Goal: Task Accomplishment & Management: Manage account settings

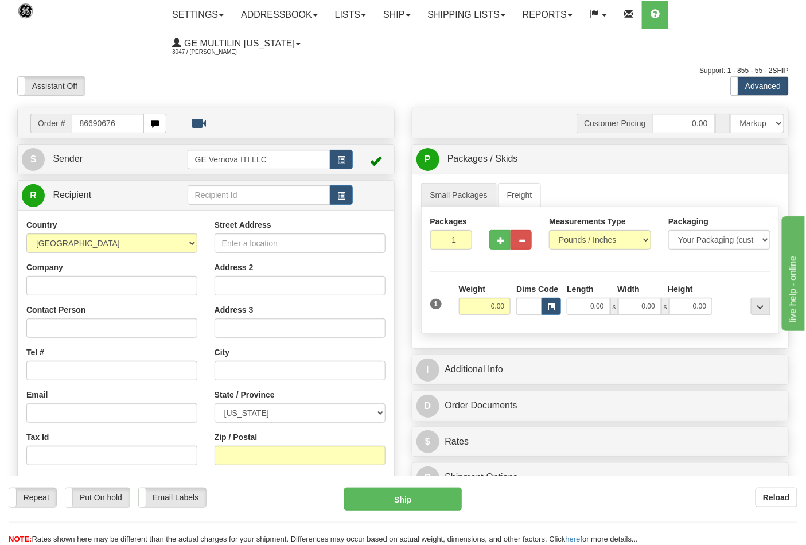
type input "86690676"
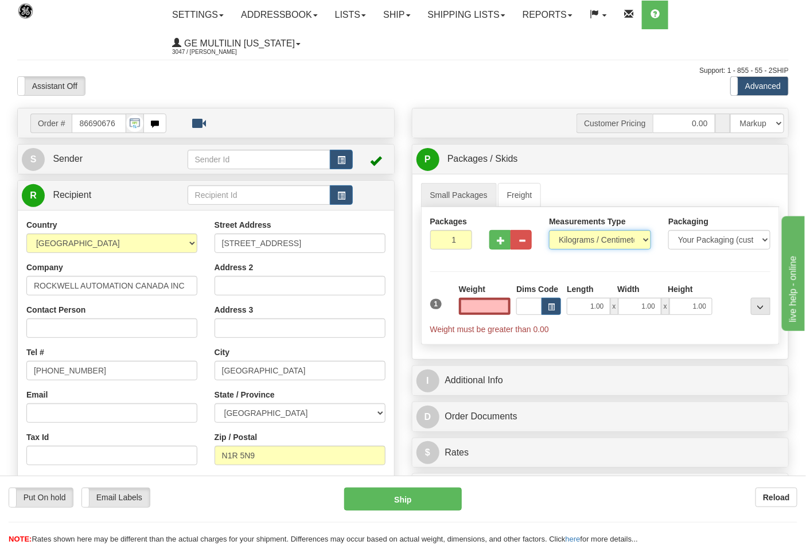
type input "0.00"
click at [570, 240] on select "Pounds / Inches Kilograms / Centimeters" at bounding box center [600, 240] width 102 height 20
select select "0"
click at [549, 231] on select "Pounds / Inches Kilograms / Centimeters" at bounding box center [600, 240] width 102 height 20
click at [462, 233] on input "1" at bounding box center [451, 240] width 42 height 20
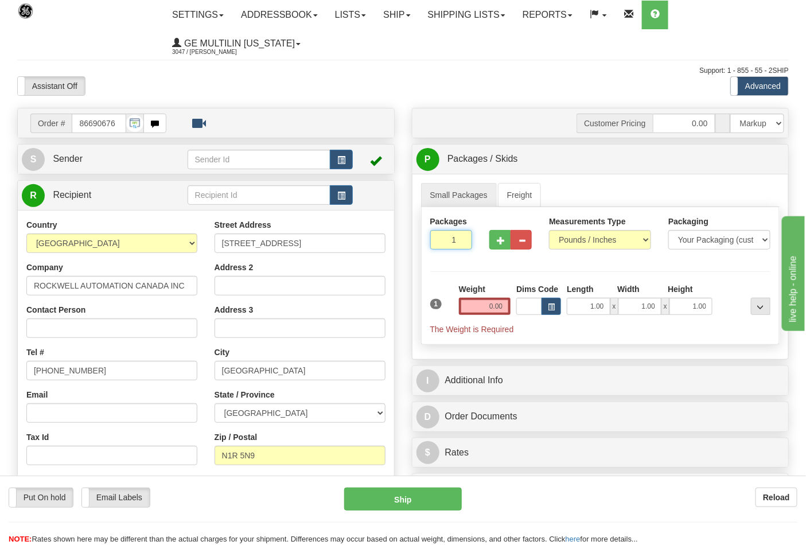
click at [461, 235] on input "1" at bounding box center [451, 240] width 42 height 20
click at [461, 237] on input "2" at bounding box center [451, 240] width 42 height 20
type input "3"
click at [461, 237] on input "3" at bounding box center [451, 240] width 42 height 20
click at [506, 310] on input "0.00" at bounding box center [485, 306] width 52 height 17
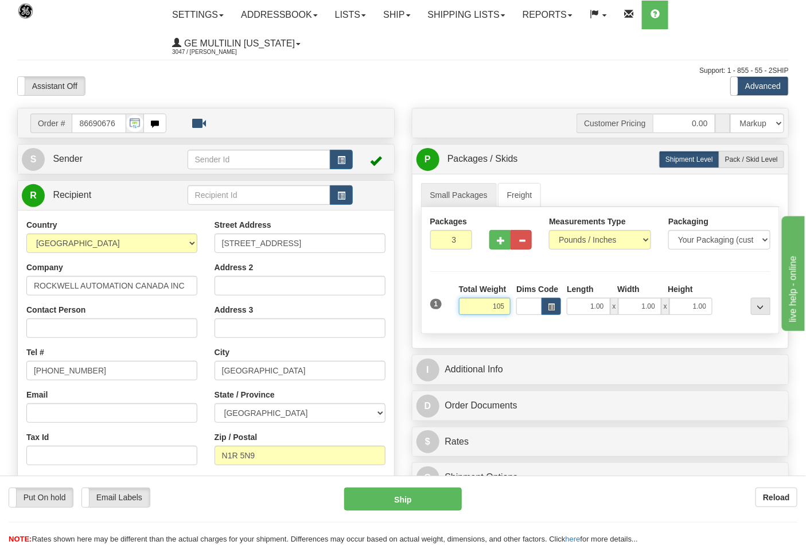
click button "Delete" at bounding box center [0, 0] width 0 height 0
type input "105.00"
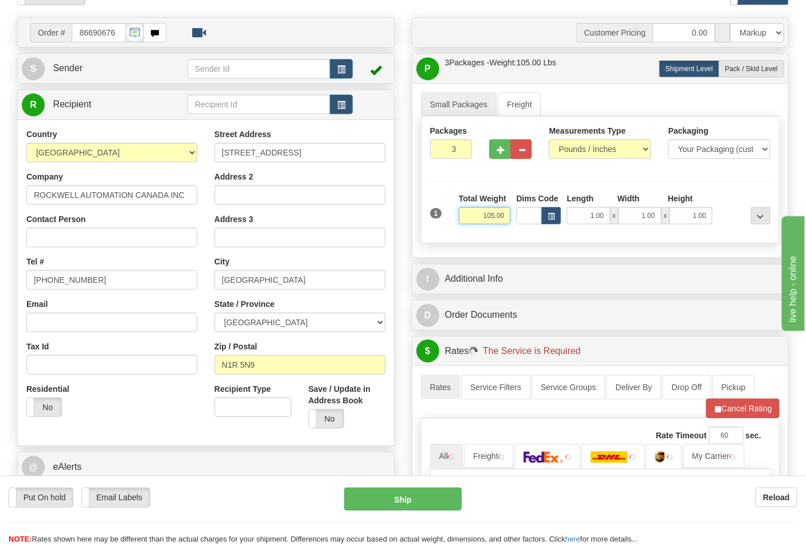
scroll to position [191, 0]
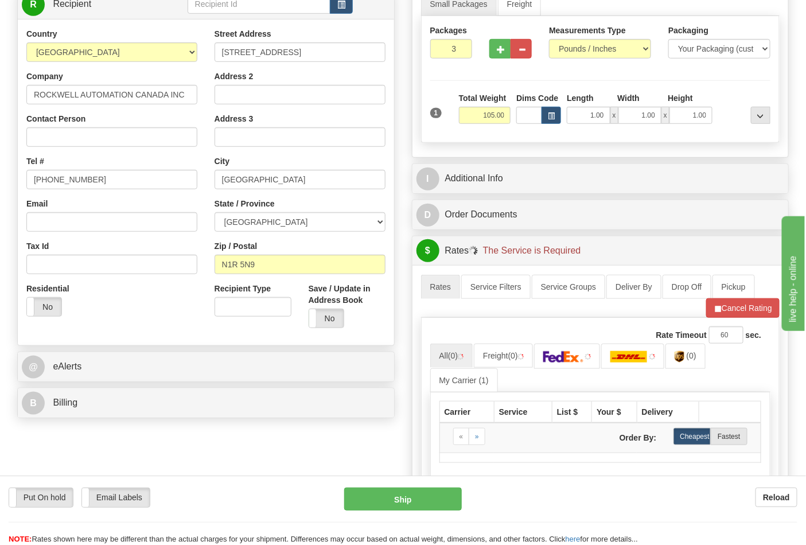
click at [98, 391] on div "B Billing" at bounding box center [206, 402] width 376 height 29
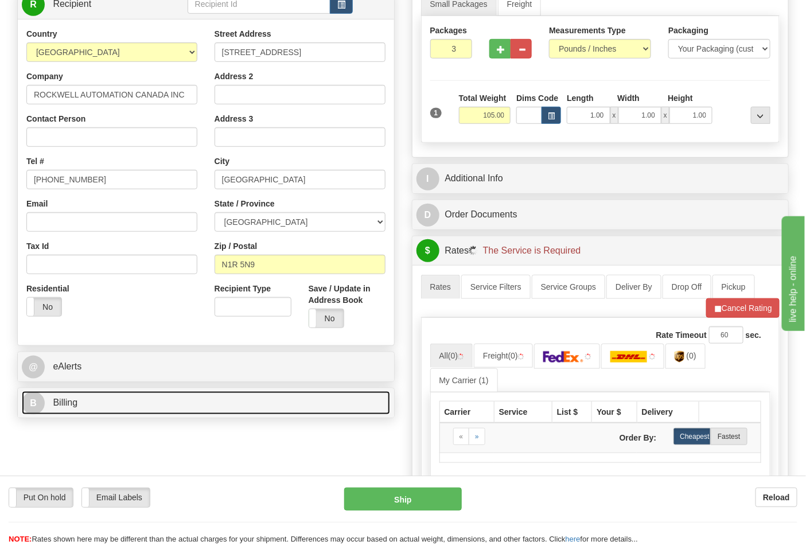
click at [112, 399] on link "B Billing" at bounding box center [206, 403] width 368 height 24
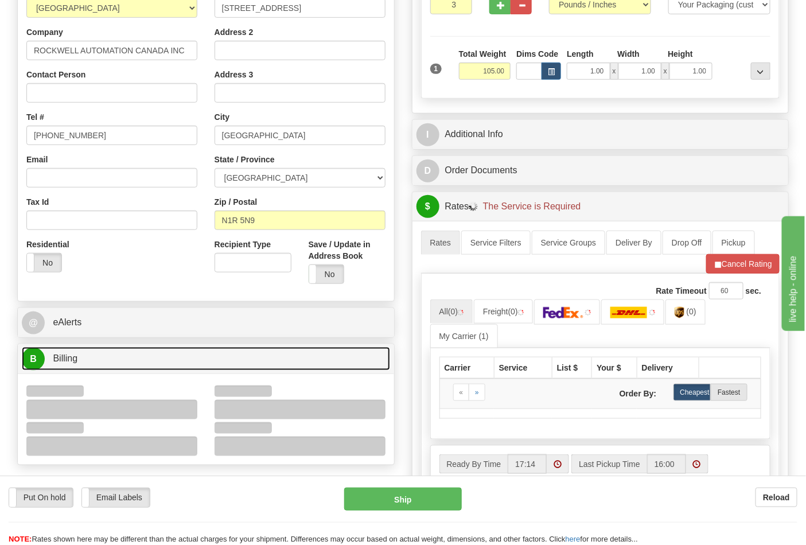
scroll to position [446, 0]
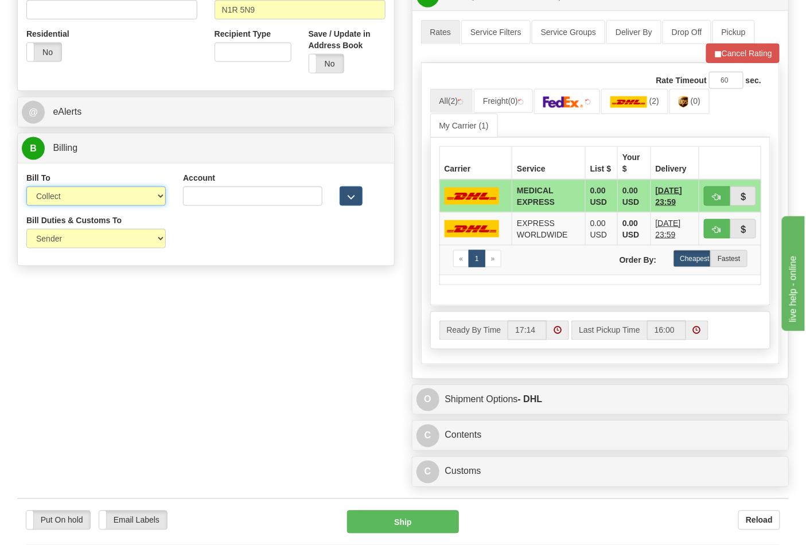
drag, startPoint x: 62, startPoint y: 190, endPoint x: 64, endPoint y: 200, distance: 10.0
click at [62, 190] on select "Sender Recipient Third Party Collect" at bounding box center [95, 196] width 139 height 20
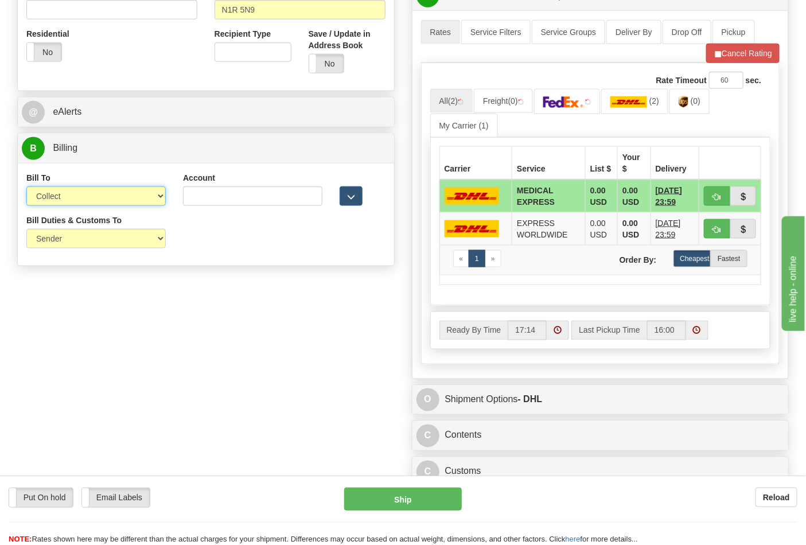
select select "2"
click at [26, 188] on select "Sender Recipient Third Party Collect" at bounding box center [95, 196] width 139 height 20
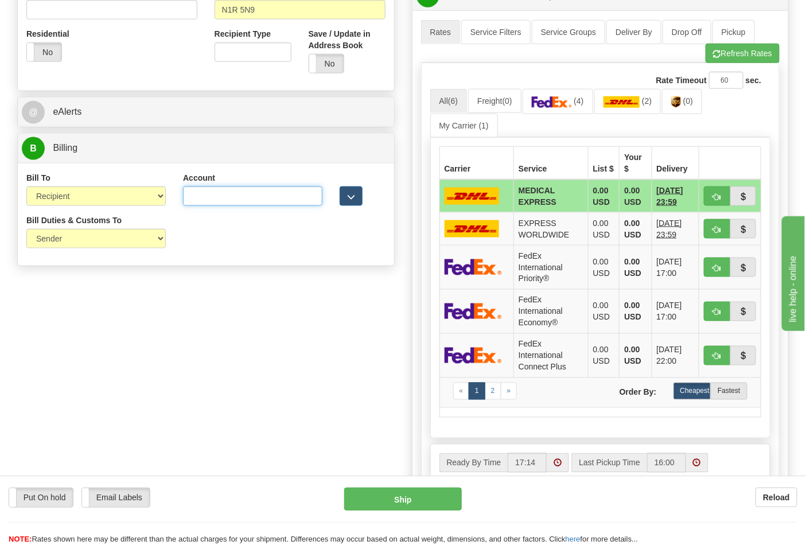
click at [205, 202] on input "Account" at bounding box center [252, 196] width 139 height 20
paste input "950380623"
type input "950380623"
click at [640, 101] on img at bounding box center [621, 101] width 37 height 11
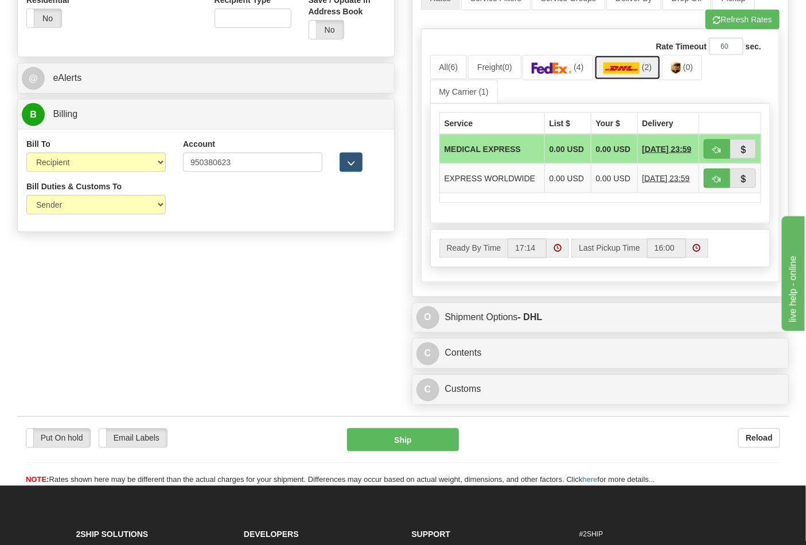
scroll to position [509, 0]
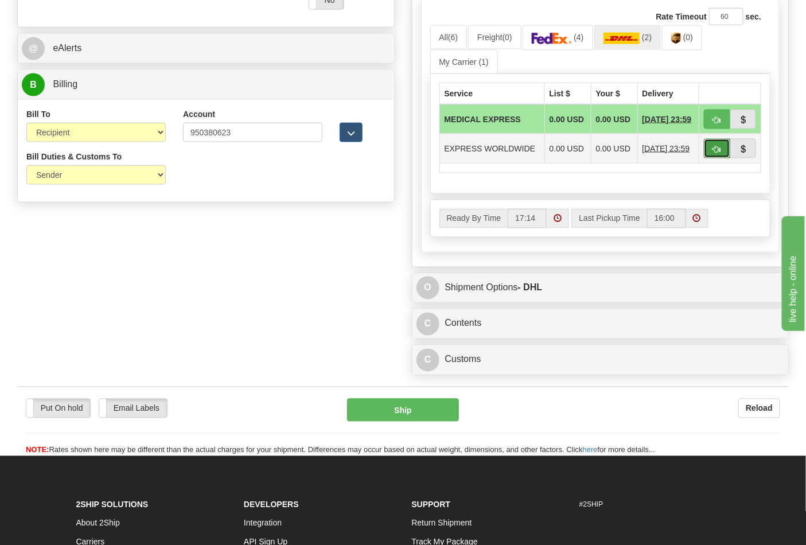
click at [718, 153] on span "button" at bounding box center [717, 149] width 8 height 7
type input "P"
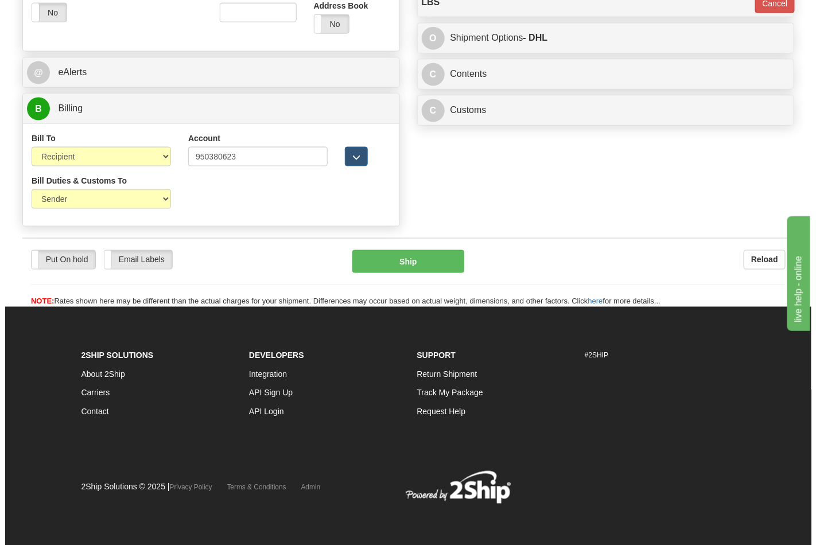
scroll to position [486, 0]
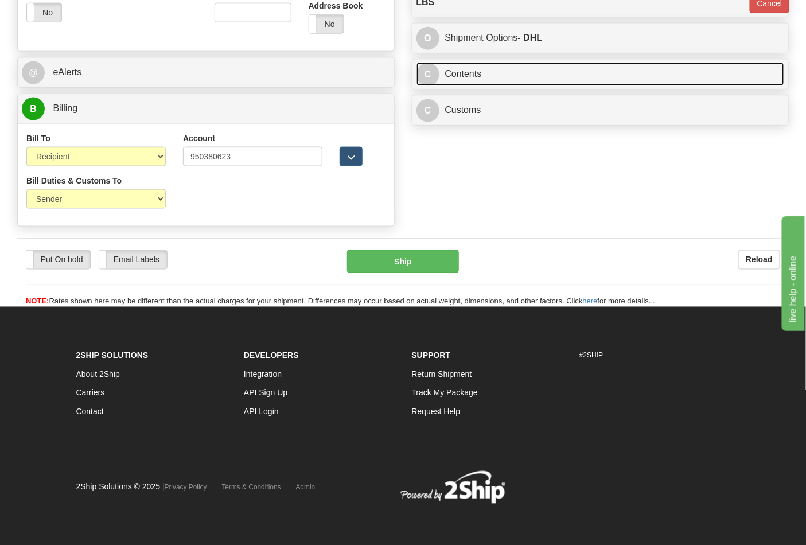
click at [497, 78] on link "C Contents" at bounding box center [600, 75] width 368 height 24
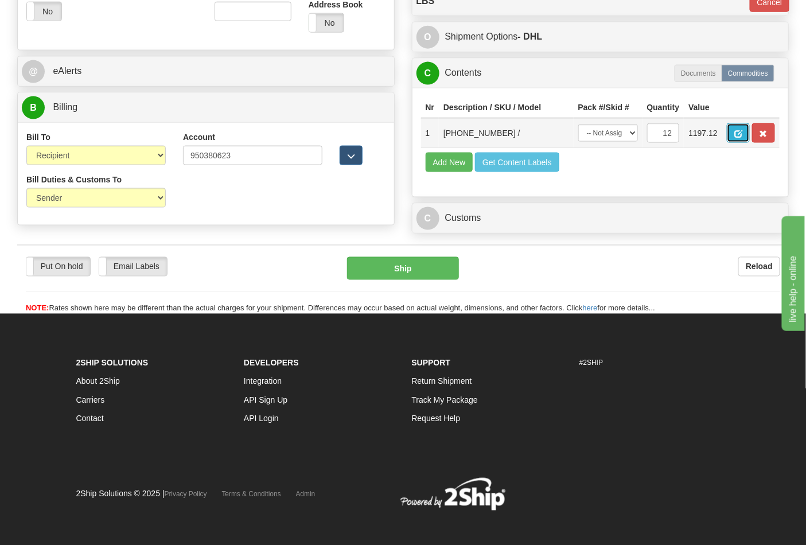
click at [742, 132] on span "button" at bounding box center [738, 133] width 8 height 7
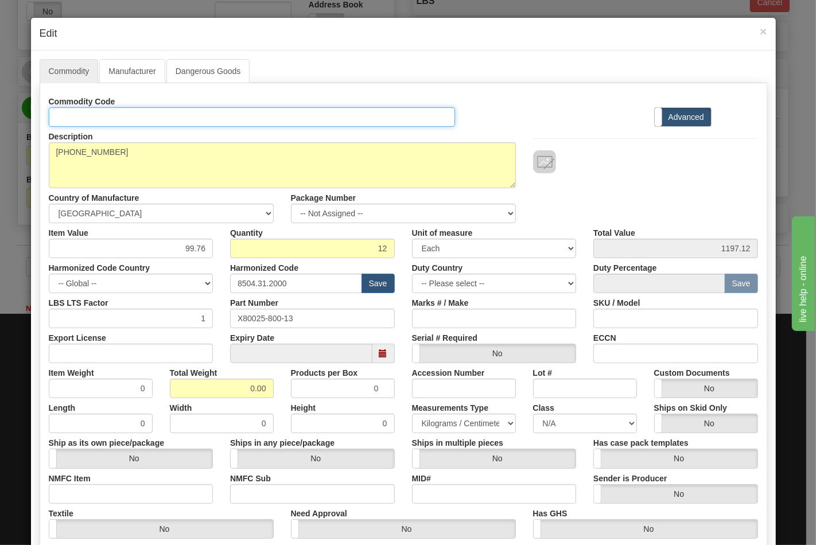
drag, startPoint x: 198, startPoint y: 118, endPoint x: 196, endPoint y: 126, distance: 8.4
click at [198, 118] on input "Id" at bounding box center [252, 117] width 407 height 20
type input "TRANSFORMERS"
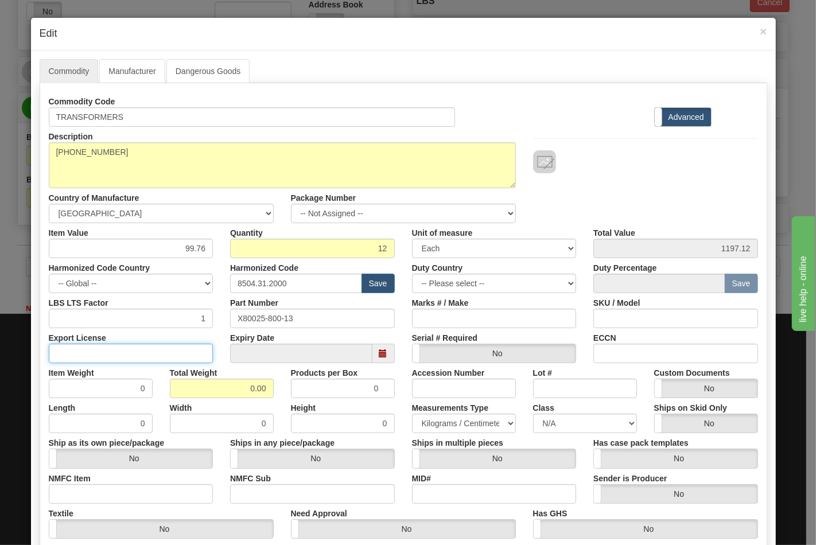
click at [154, 358] on input "Export License" at bounding box center [131, 354] width 165 height 20
type input "N/A"
drag, startPoint x: 210, startPoint y: 394, endPoint x: 284, endPoint y: 386, distance: 75.0
click at [284, 386] on div "Item Weight 0 Total Weight 0.00 Products per Box 0 Accession Number Lot # Custo…" at bounding box center [403, 380] width 726 height 35
type input "105"
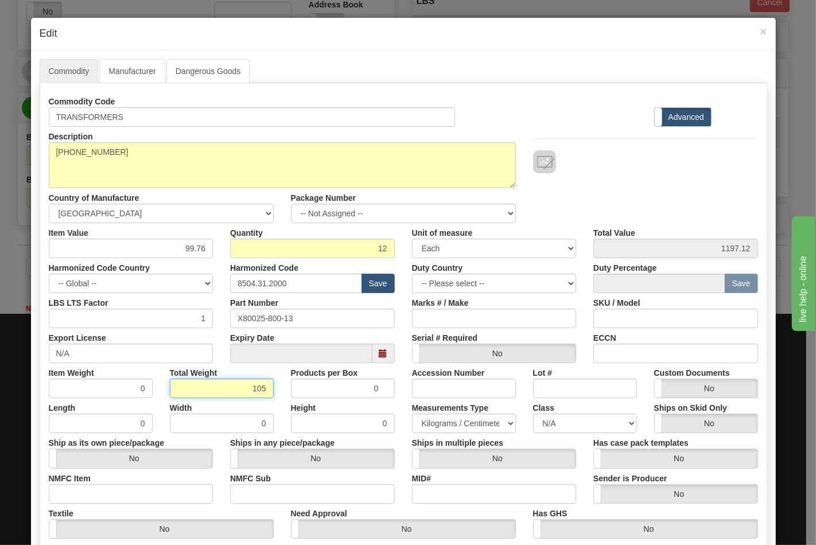
type input "8.7500"
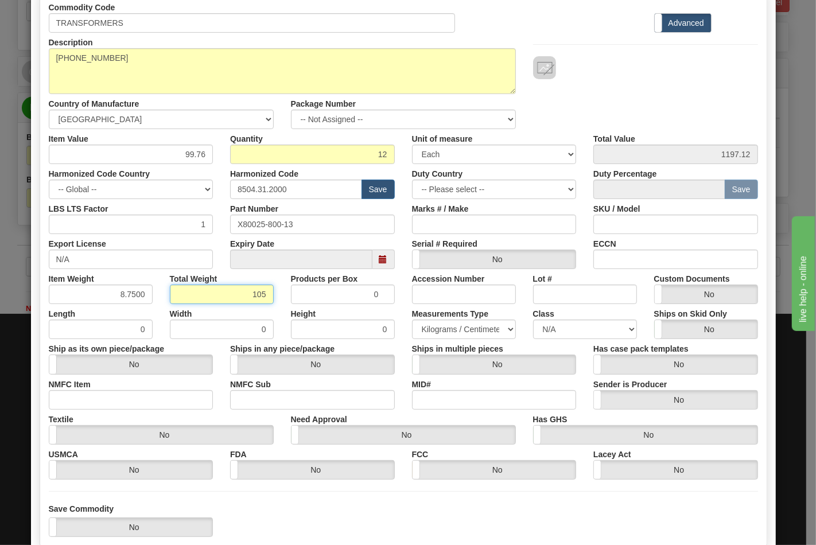
scroll to position [165, 0]
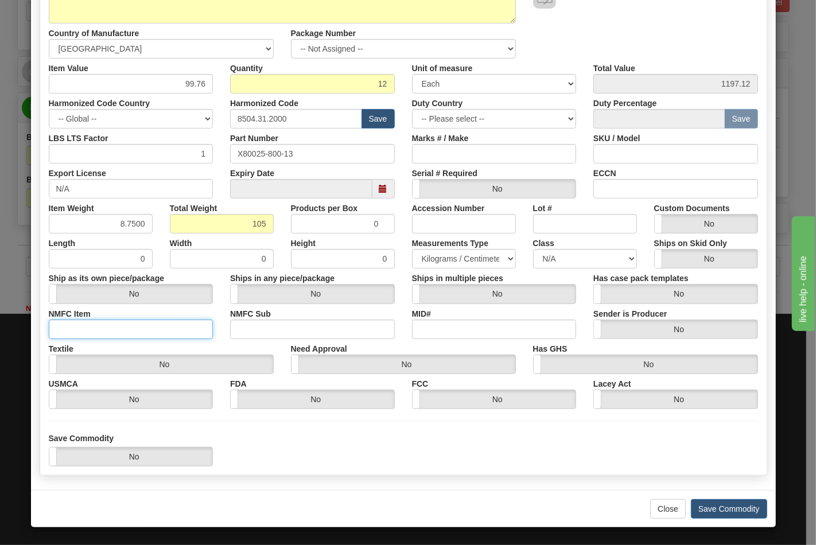
click at [116, 334] on input "NMFC Item" at bounding box center [131, 329] width 165 height 20
type input "63170"
click at [239, 332] on input "NMFC Sub" at bounding box center [312, 329] width 165 height 20
type input "4"
click at [561, 260] on select "N/A 50.0 55.0 60.0 65.0 70.0 85.0 92.5 100.0 125.0 175.0 250.0 300.0 400.0" at bounding box center [585, 259] width 104 height 20
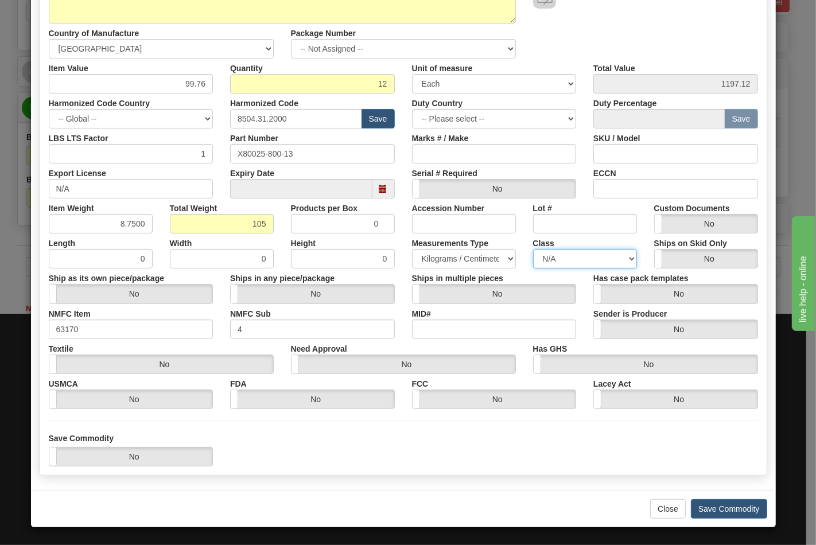
select select "70.0"
click at [533, 249] on select "N/A 50.0 55.0 60.0 65.0 70.0 85.0 92.5 100.0 125.0 175.0 250.0 300.0 400.0" at bounding box center [585, 259] width 104 height 20
click at [652, 186] on input "ECCN" at bounding box center [675, 189] width 165 height 20
type input "EAR99"
click at [720, 514] on button "Save Commodity" at bounding box center [729, 509] width 76 height 20
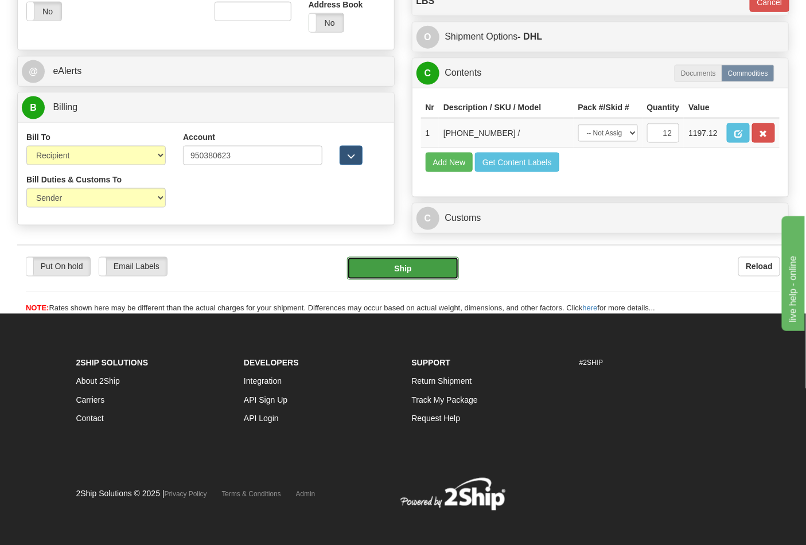
click at [399, 280] on button "Ship" at bounding box center [402, 268] width 111 height 23
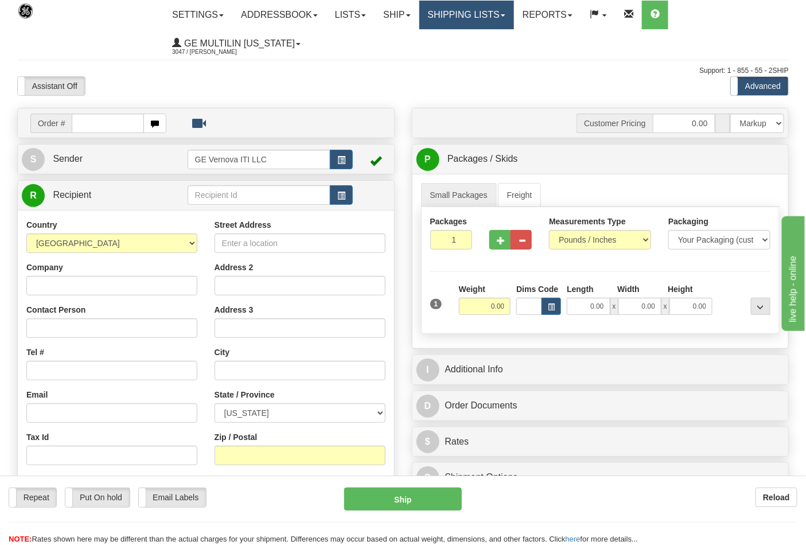
click at [478, 23] on link "Shipping lists" at bounding box center [466, 15] width 95 height 29
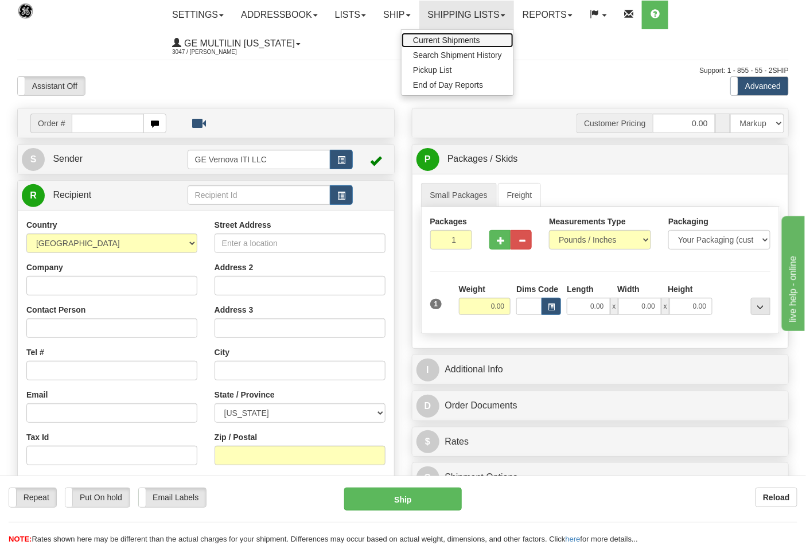
click at [442, 38] on span "Current Shipments" at bounding box center [446, 40] width 67 height 9
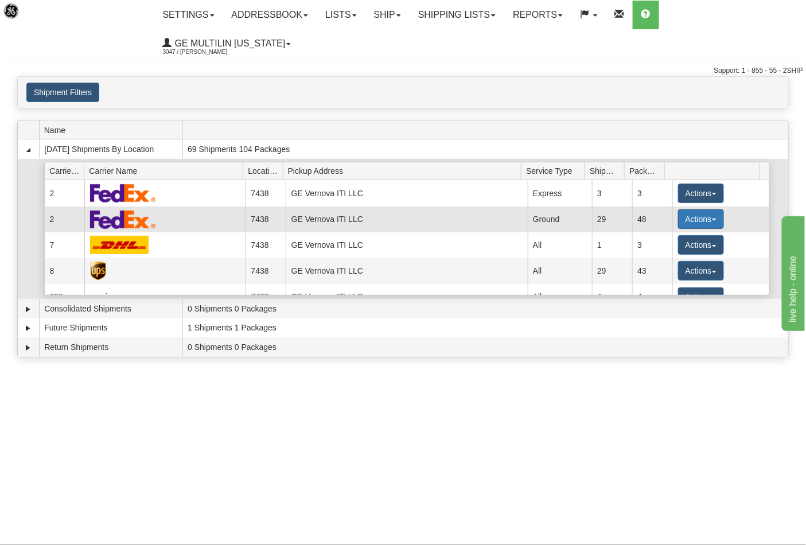
click at [681, 209] on button "Actions" at bounding box center [701, 219] width 46 height 20
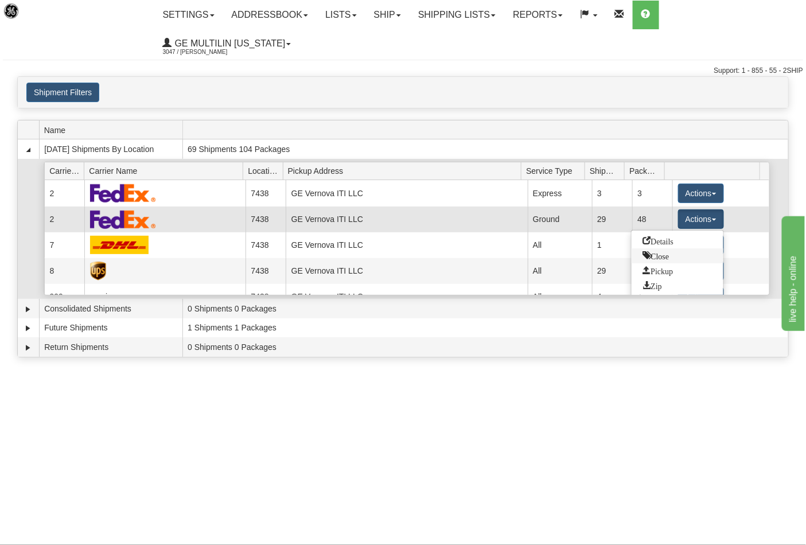
click at [664, 248] on link "Close" at bounding box center [677, 255] width 92 height 15
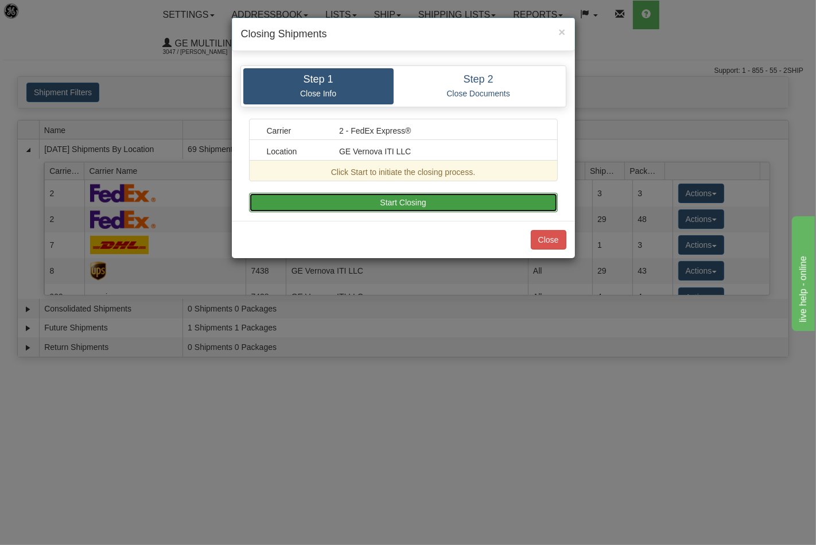
click at [438, 208] on button "Start Closing" at bounding box center [403, 203] width 309 height 20
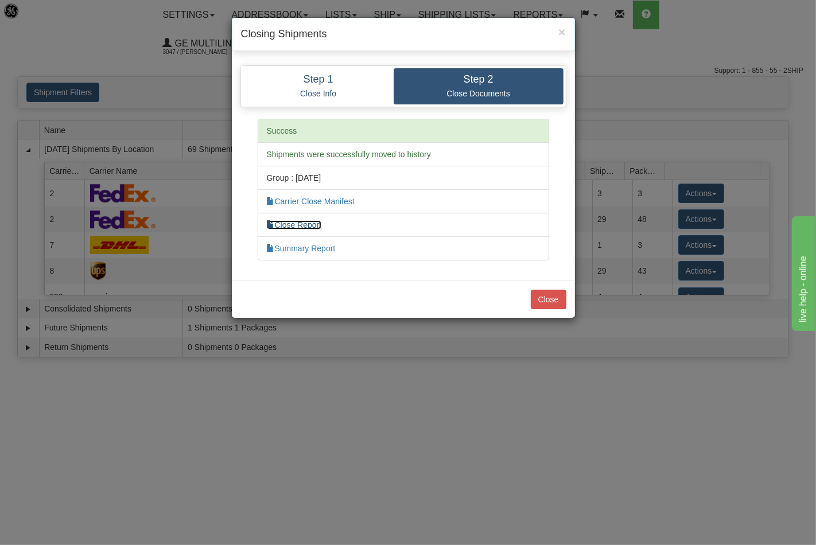
click at [314, 224] on link "Close Report" at bounding box center [294, 224] width 55 height 9
click at [552, 296] on button "Close" at bounding box center [549, 300] width 36 height 20
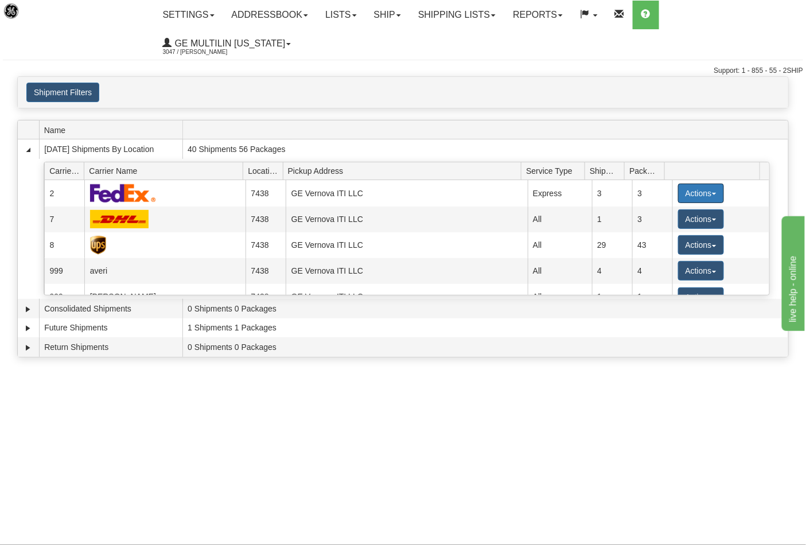
click at [688, 184] on button "Actions" at bounding box center [701, 194] width 46 height 20
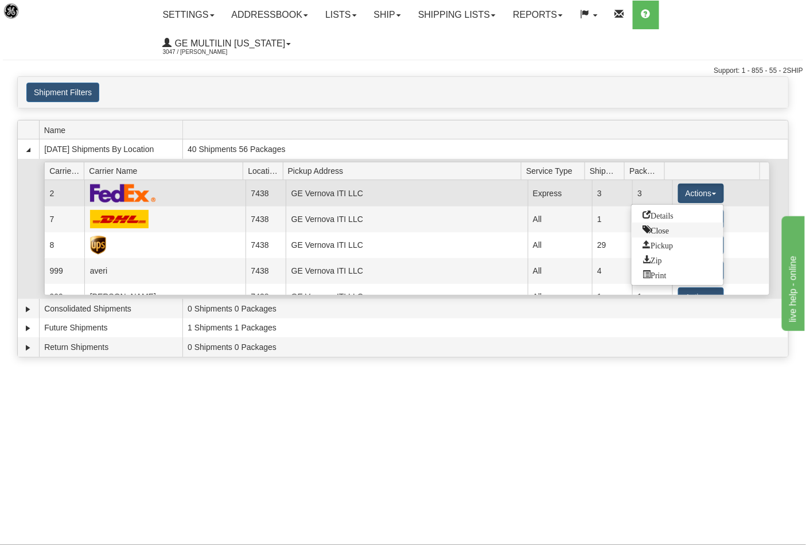
click at [661, 225] on span "Close" at bounding box center [656, 229] width 26 height 8
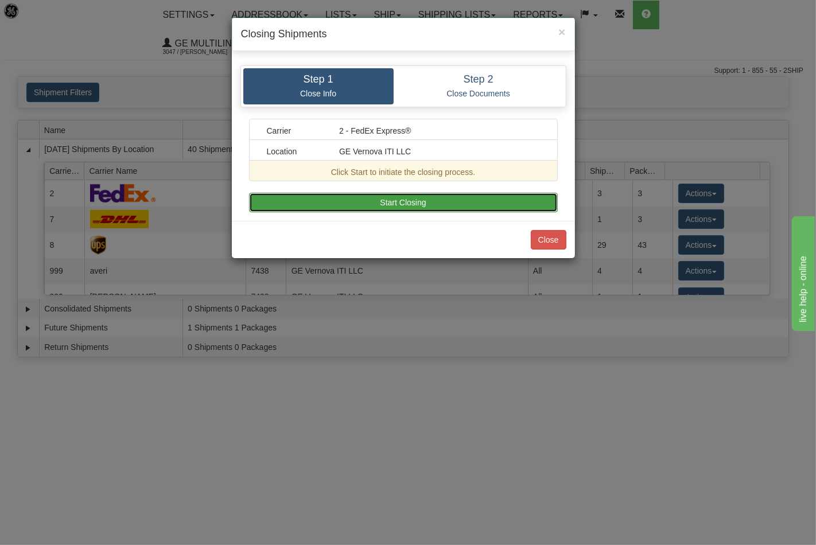
click at [420, 203] on button "Start Closing" at bounding box center [403, 203] width 309 height 20
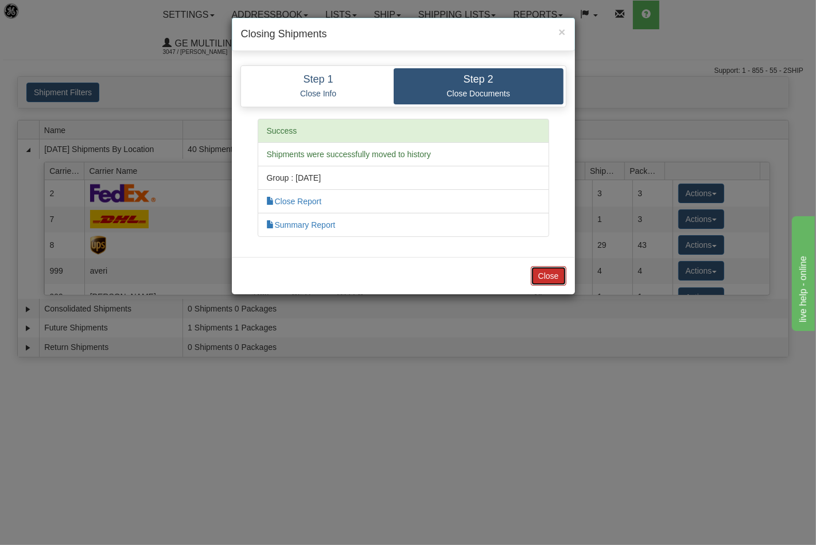
click at [555, 267] on button "Close" at bounding box center [549, 276] width 36 height 20
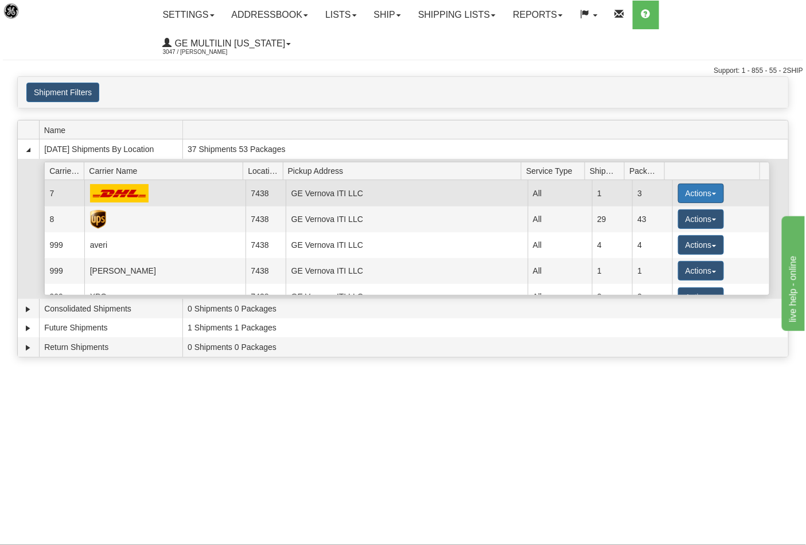
click at [680, 184] on button "Actions" at bounding box center [701, 194] width 46 height 20
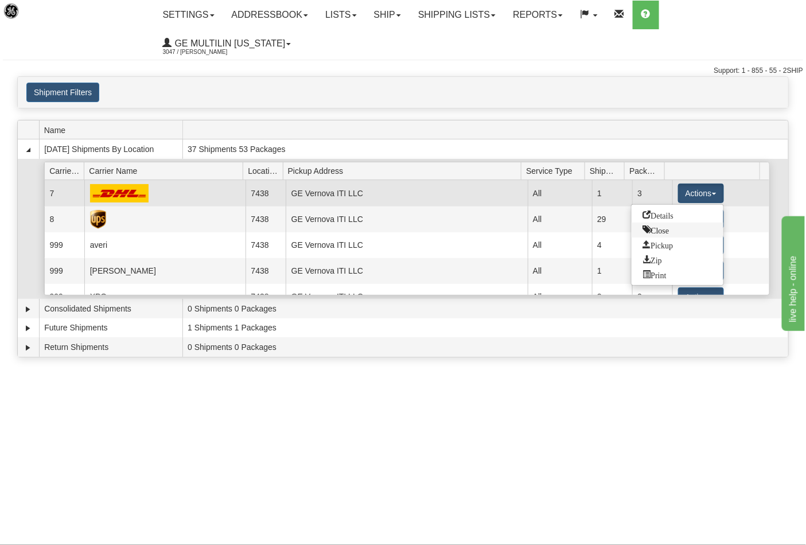
click at [649, 223] on link "Close" at bounding box center [677, 230] width 92 height 15
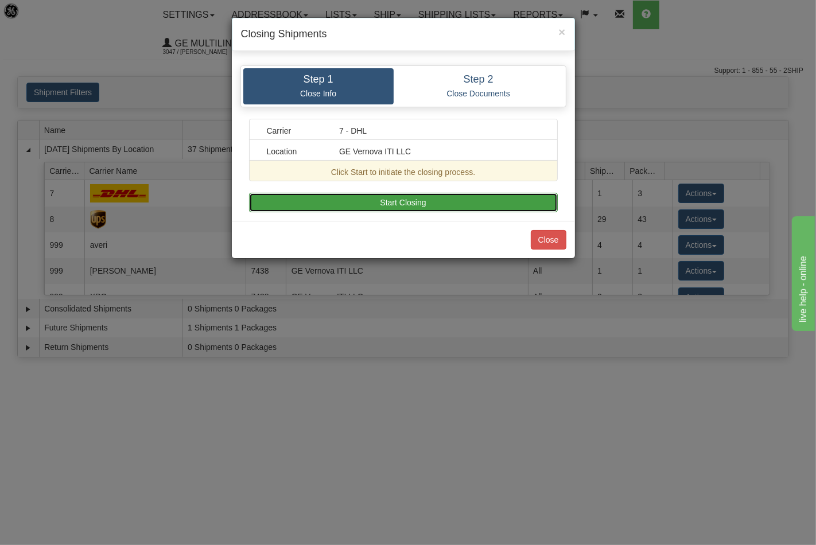
click at [496, 207] on button "Start Closing" at bounding box center [403, 203] width 309 height 20
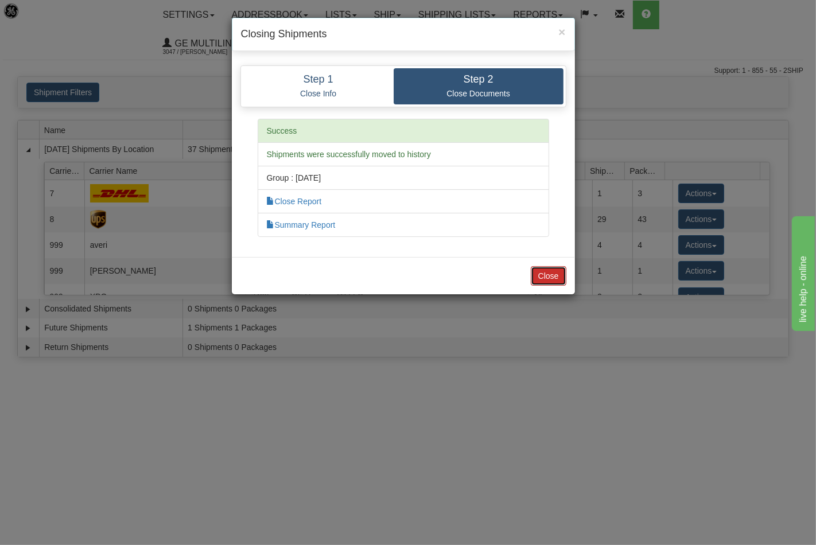
click at [555, 271] on button "Close" at bounding box center [549, 276] width 36 height 20
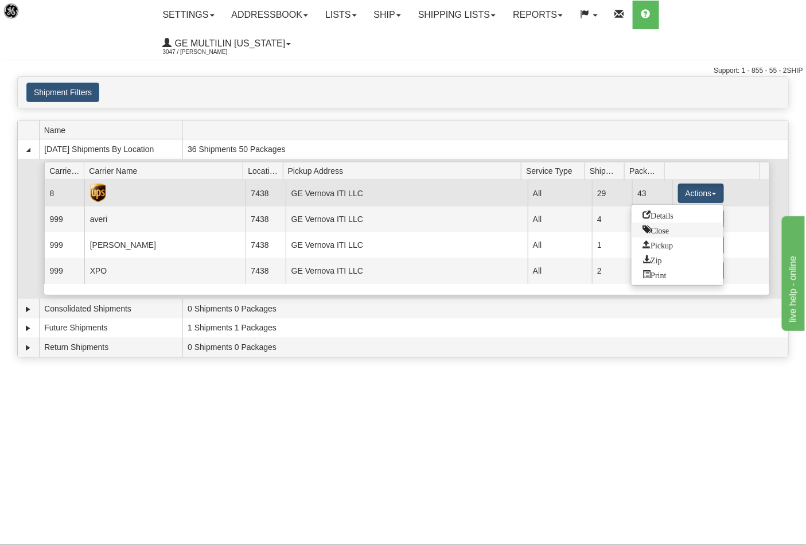
click at [672, 223] on link "Close" at bounding box center [677, 230] width 92 height 15
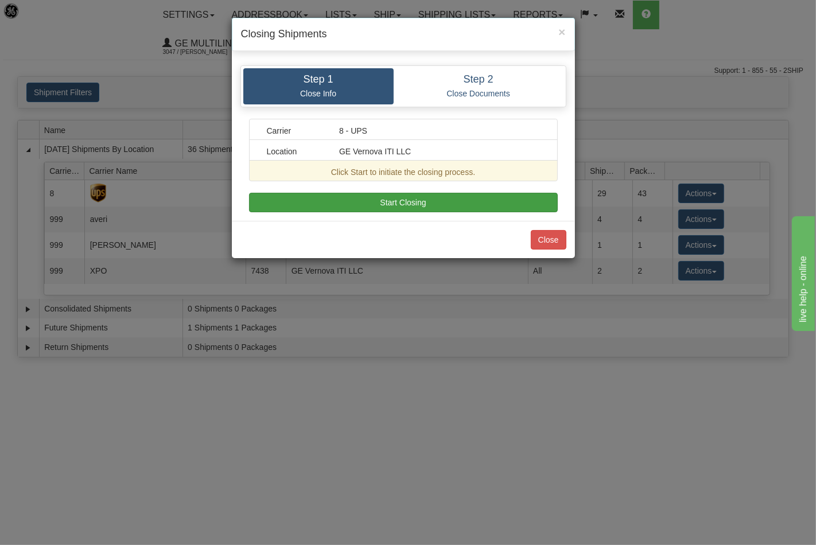
drag, startPoint x: 479, startPoint y: 218, endPoint x: 480, endPoint y: 210, distance: 7.5
click at [479, 217] on div "Step 1 Close Info Step 2 Close Documents Carrier 8 - UPS Location GE Vernova IT…" at bounding box center [403, 139] width 343 height 164
drag, startPoint x: 482, startPoint y: 209, endPoint x: 524, endPoint y: 211, distance: 42.5
click at [483, 209] on button "Start Closing" at bounding box center [403, 203] width 309 height 20
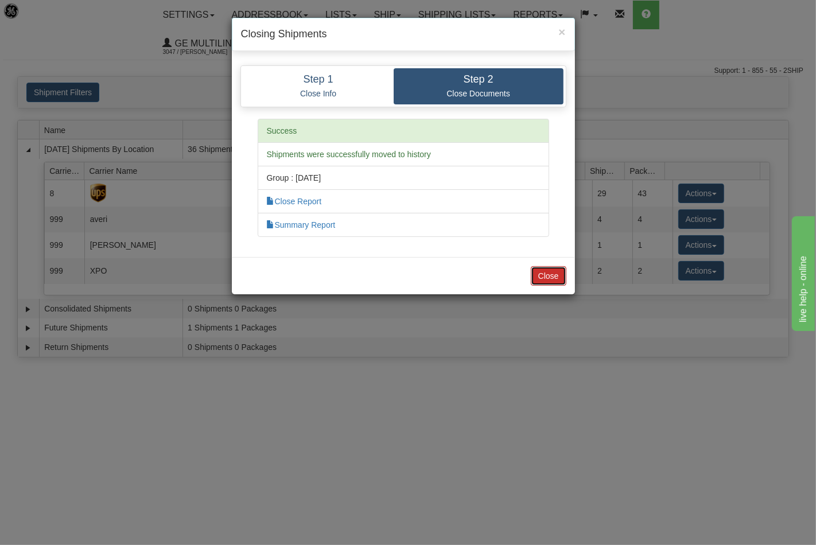
click at [564, 272] on button "Close" at bounding box center [549, 276] width 36 height 20
